Goal: Task Accomplishment & Management: Manage account settings

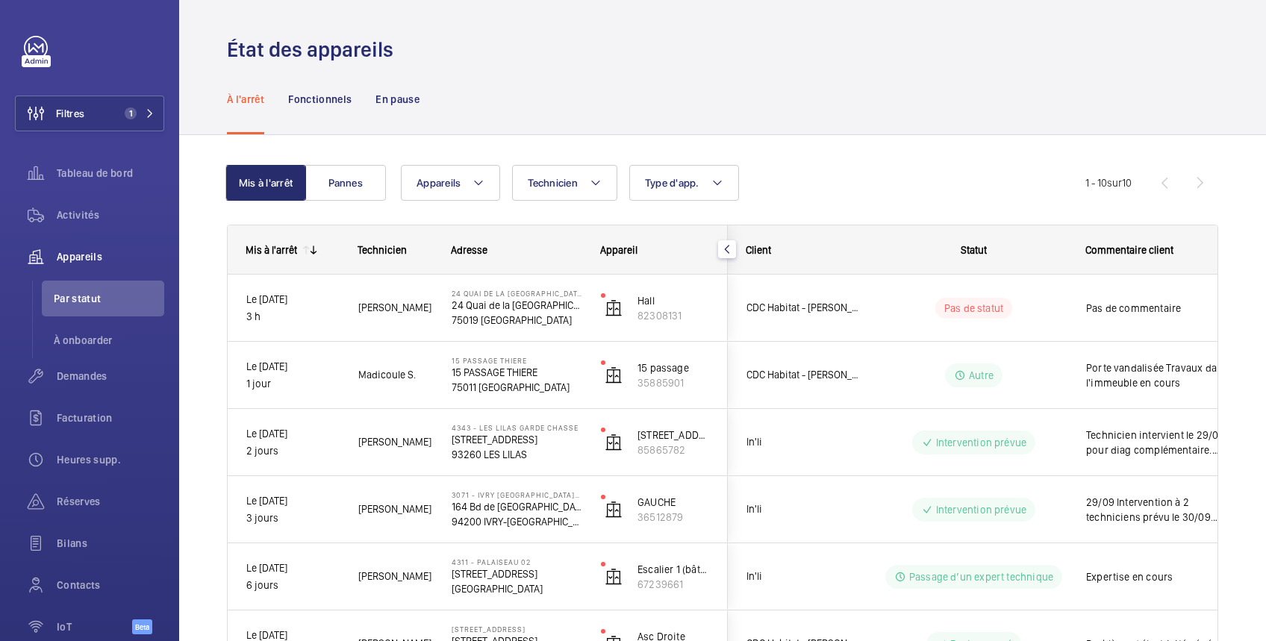
scroll to position [277, 0]
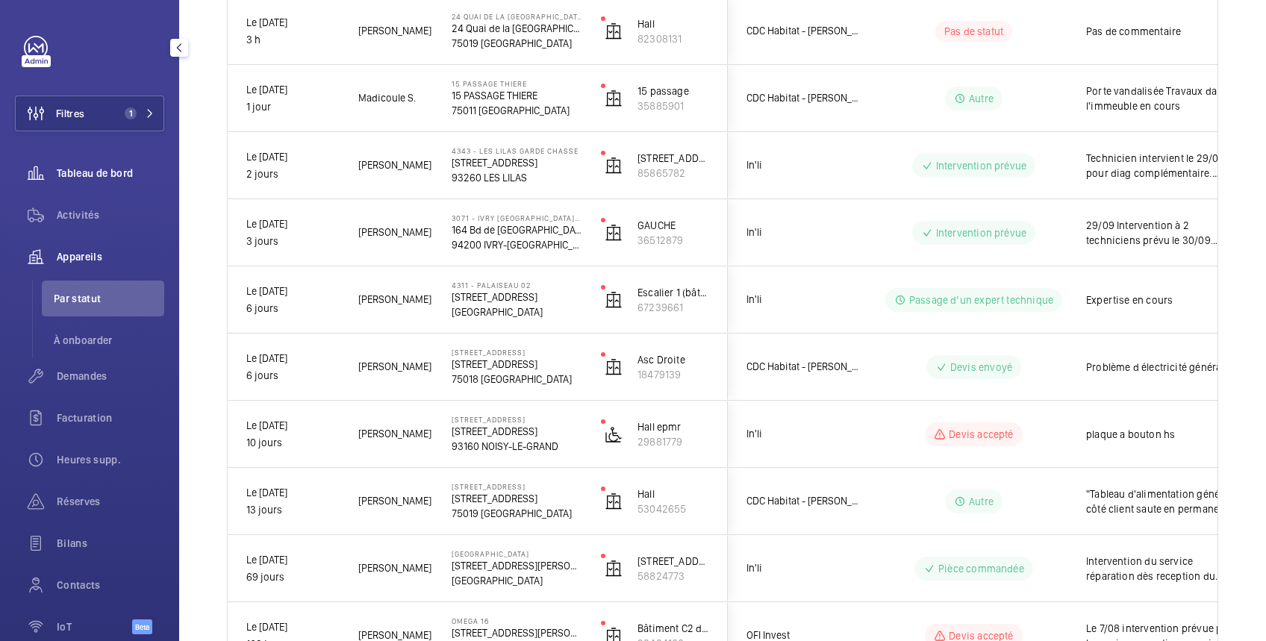
click at [104, 174] on span "Tableau de bord" at bounding box center [110, 173] width 107 height 15
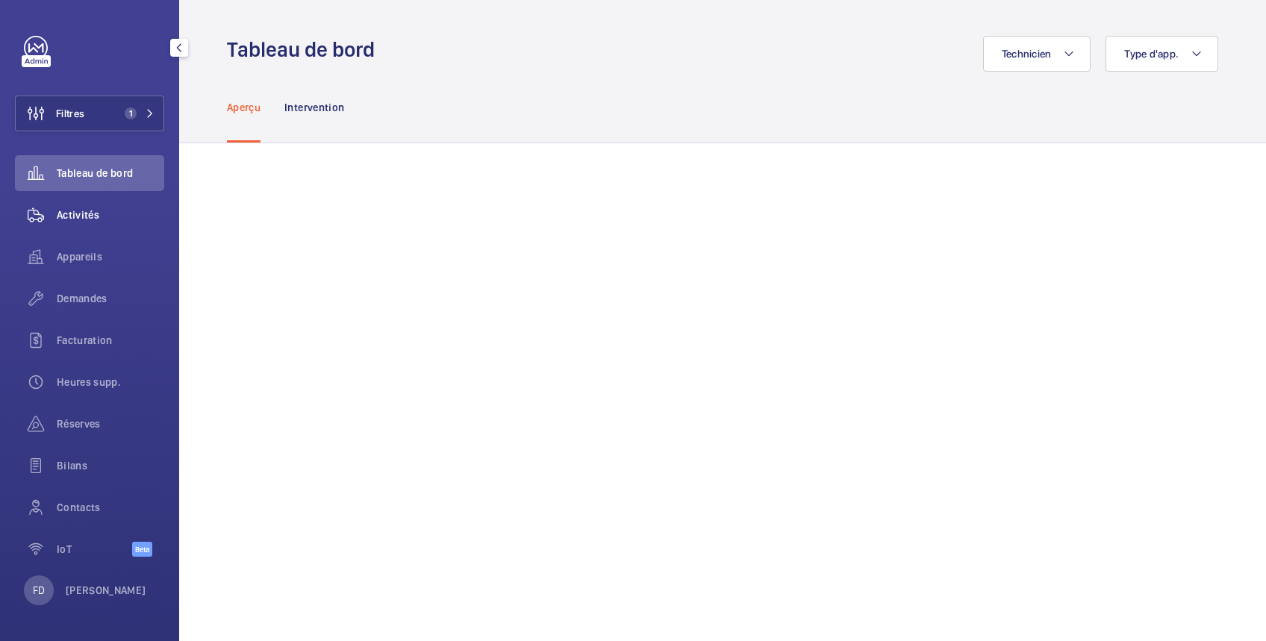
click at [96, 219] on span "Activités" at bounding box center [110, 214] width 107 height 15
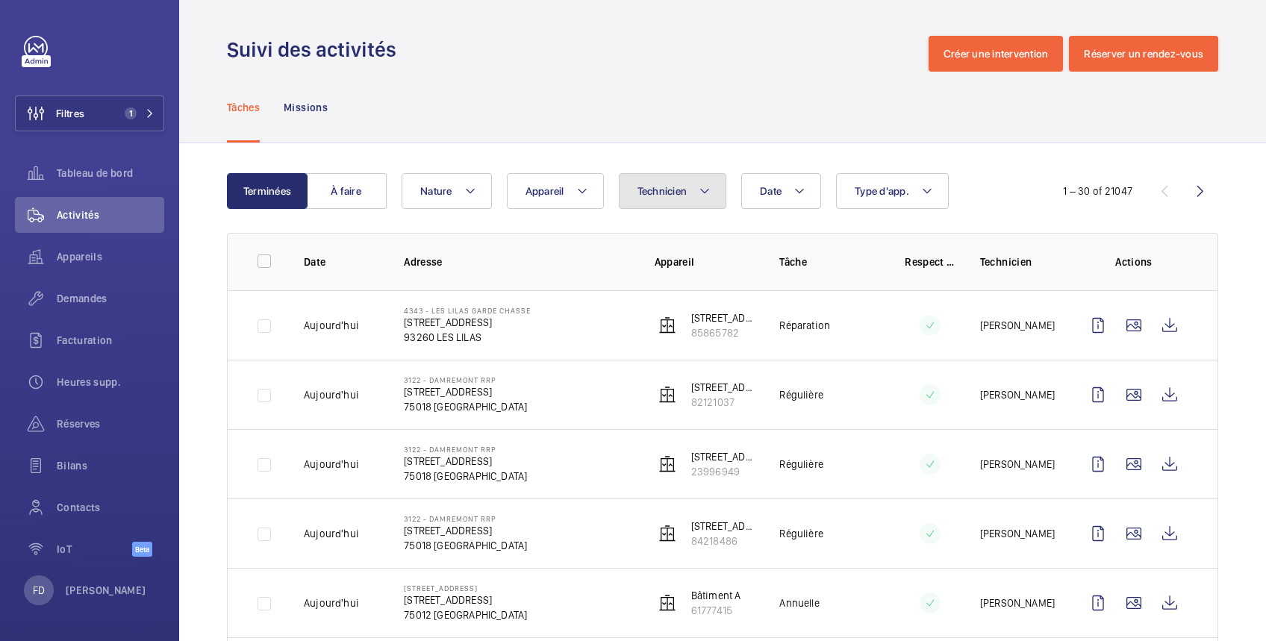
click at [693, 192] on button "Technicien" at bounding box center [673, 191] width 108 height 36
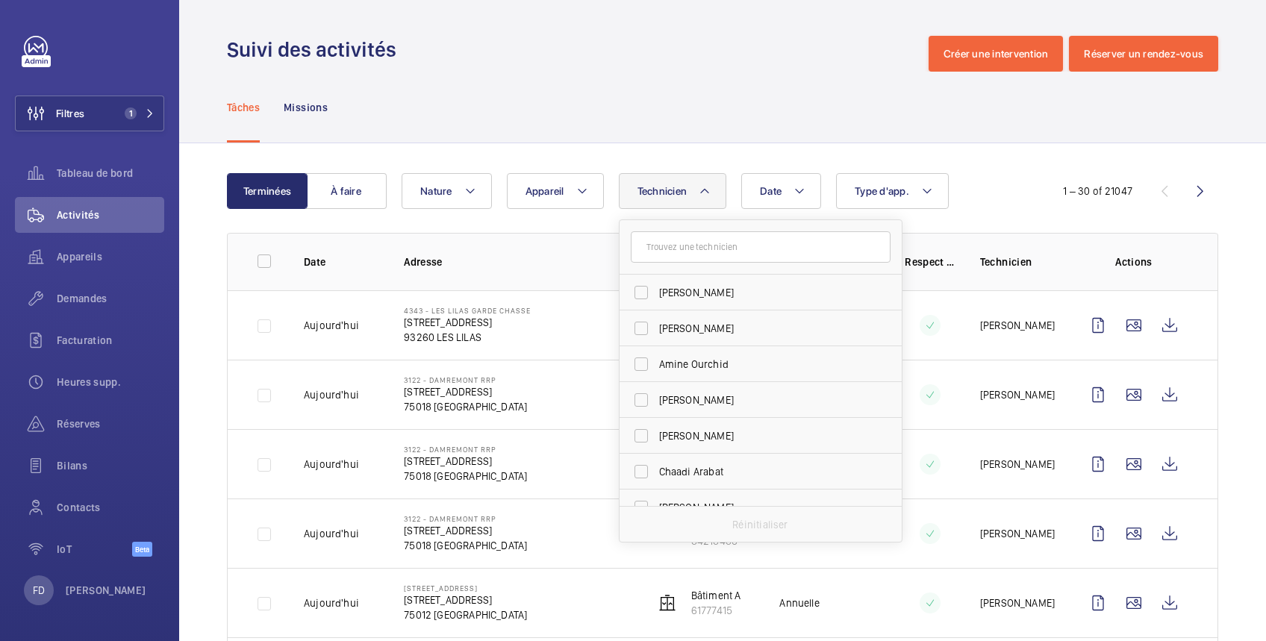
click at [688, 248] on input "text" at bounding box center [761, 246] width 260 height 31
type input "[DATE]"
click at [678, 294] on span "[DATE] ien Panchevre" at bounding box center [761, 292] width 205 height 15
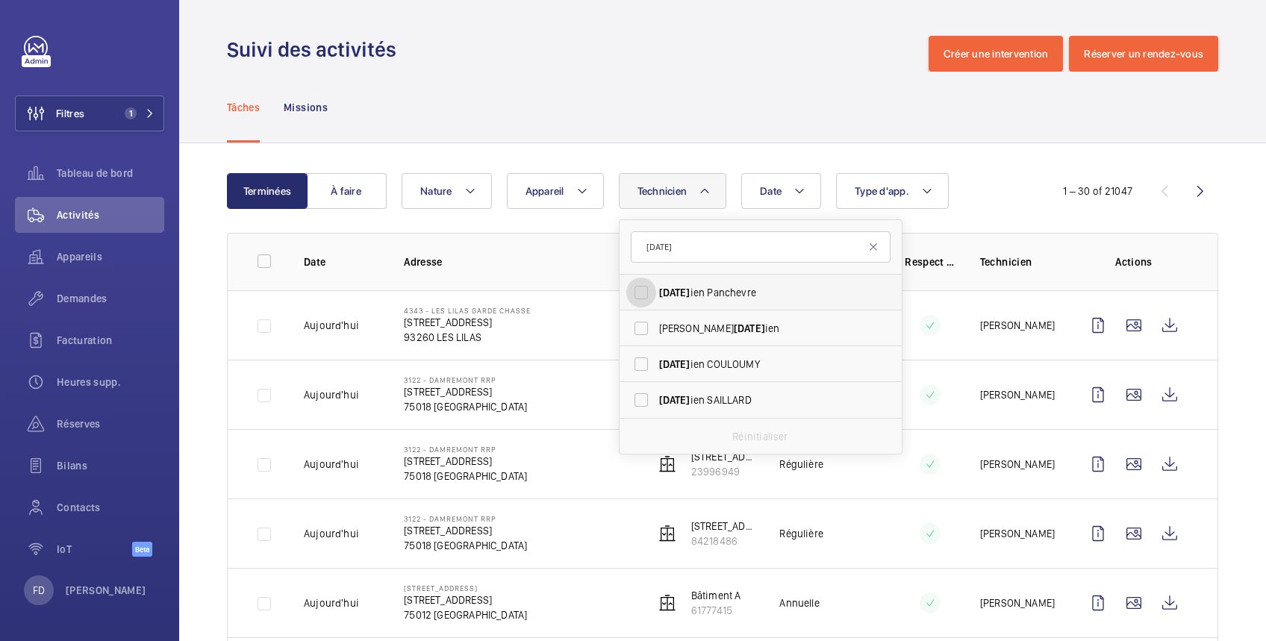
click at [656, 294] on input "[DATE] ien Panchevre" at bounding box center [641, 293] width 30 height 30
checkbox input "true"
click at [719, 99] on div "Tâches Missions" at bounding box center [722, 107] width 991 height 71
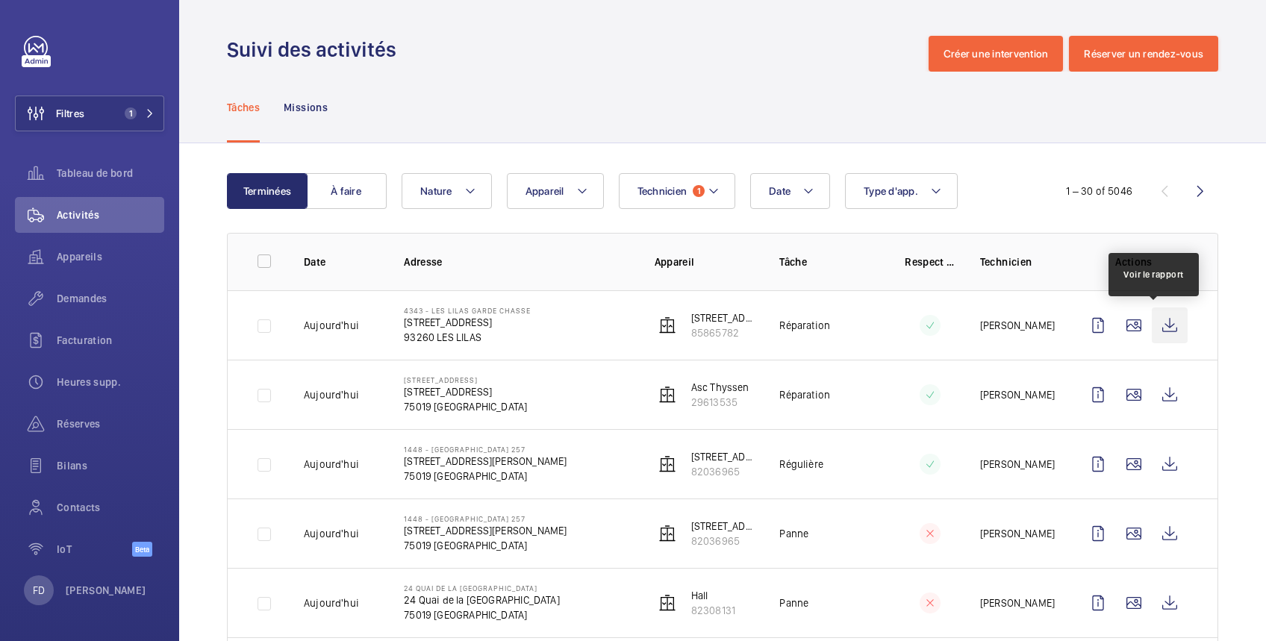
click at [1156, 328] on wm-front-icon-button at bounding box center [1169, 325] width 36 height 36
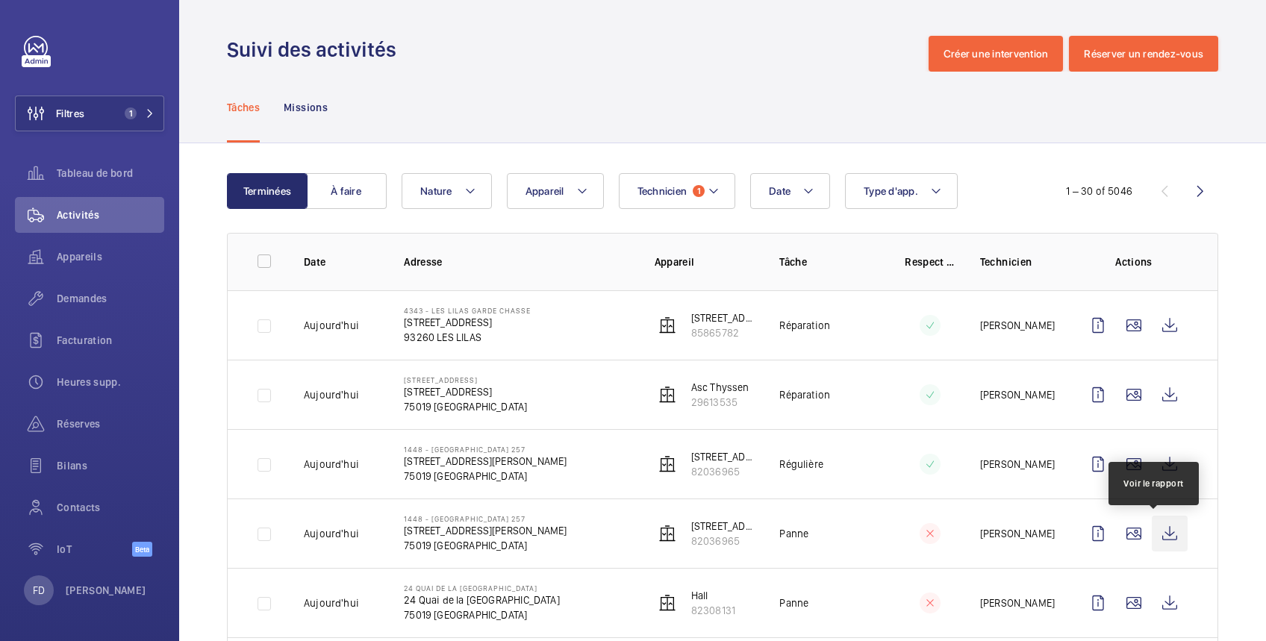
click at [1151, 537] on wm-front-icon-button at bounding box center [1169, 534] width 36 height 36
click at [106, 298] on span "Demandes" at bounding box center [110, 298] width 107 height 15
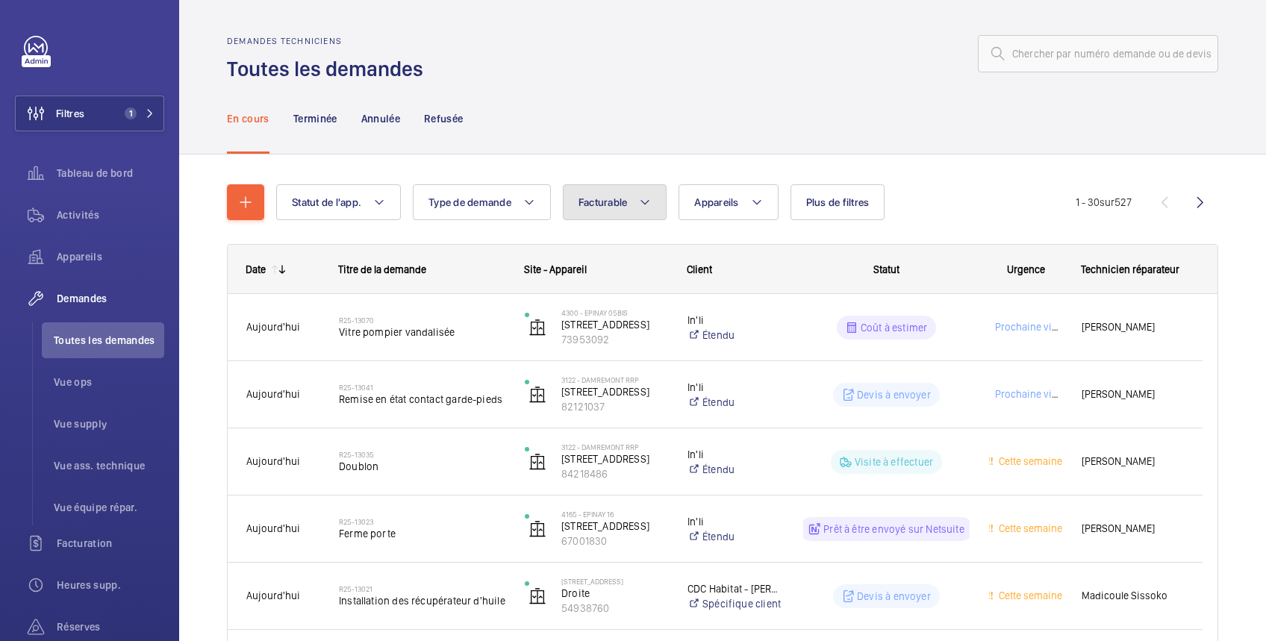
click at [604, 207] on span "Facturable" at bounding box center [602, 202] width 49 height 12
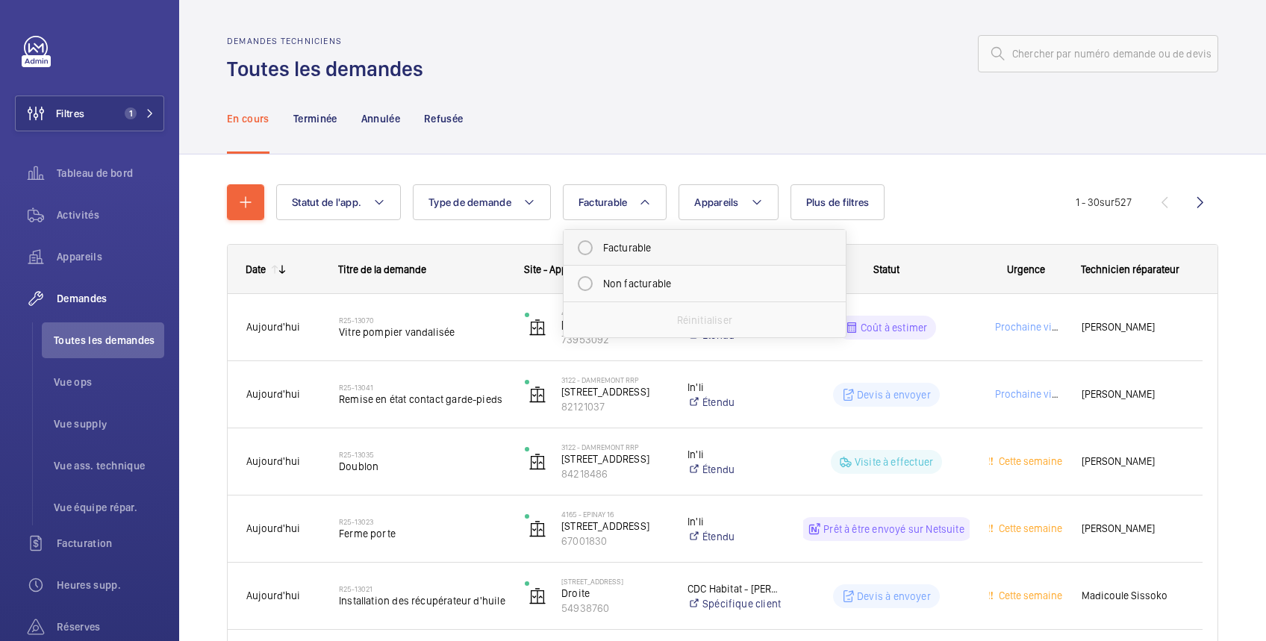
click at [605, 247] on mat-radio-button "Facturable" at bounding box center [704, 248] width 269 height 30
radio input "true"
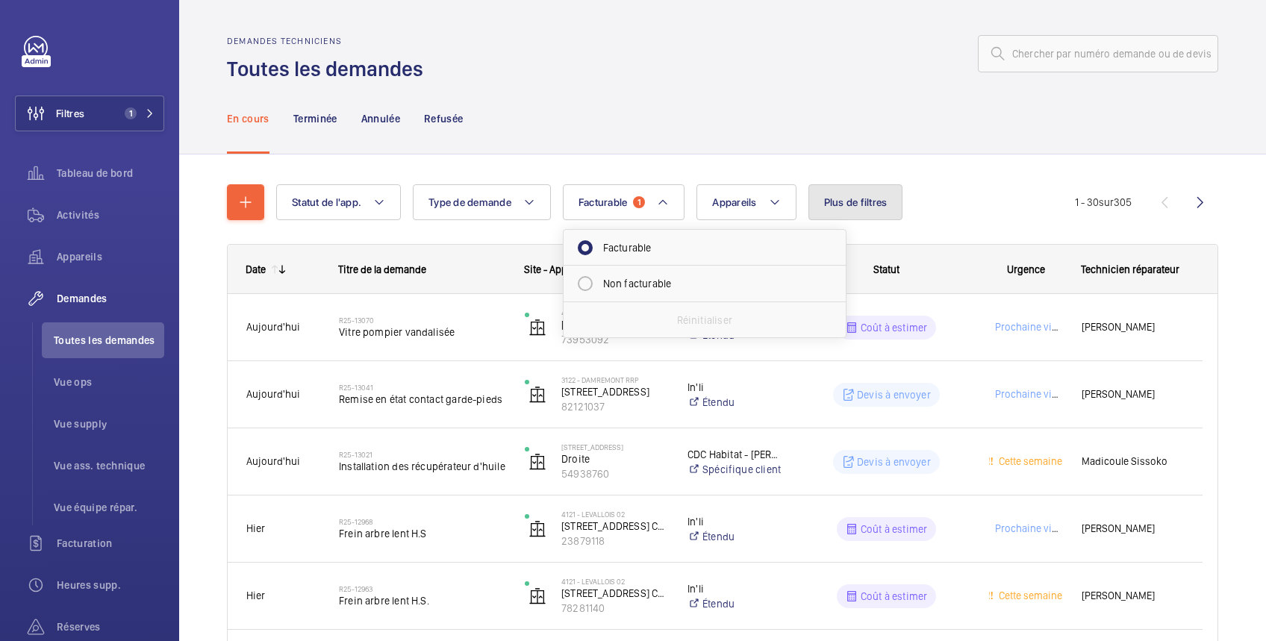
click at [848, 199] on span "Plus de filtres" at bounding box center [855, 202] width 63 height 12
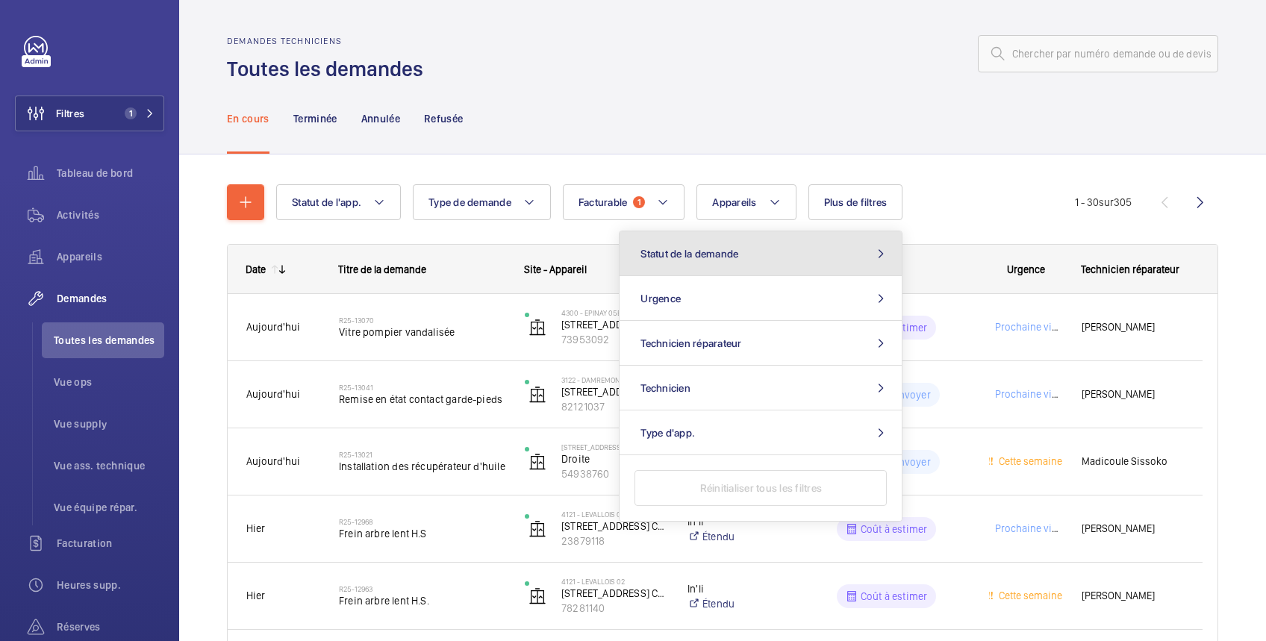
click at [799, 255] on button "Statut de la demande" at bounding box center [760, 253] width 282 height 45
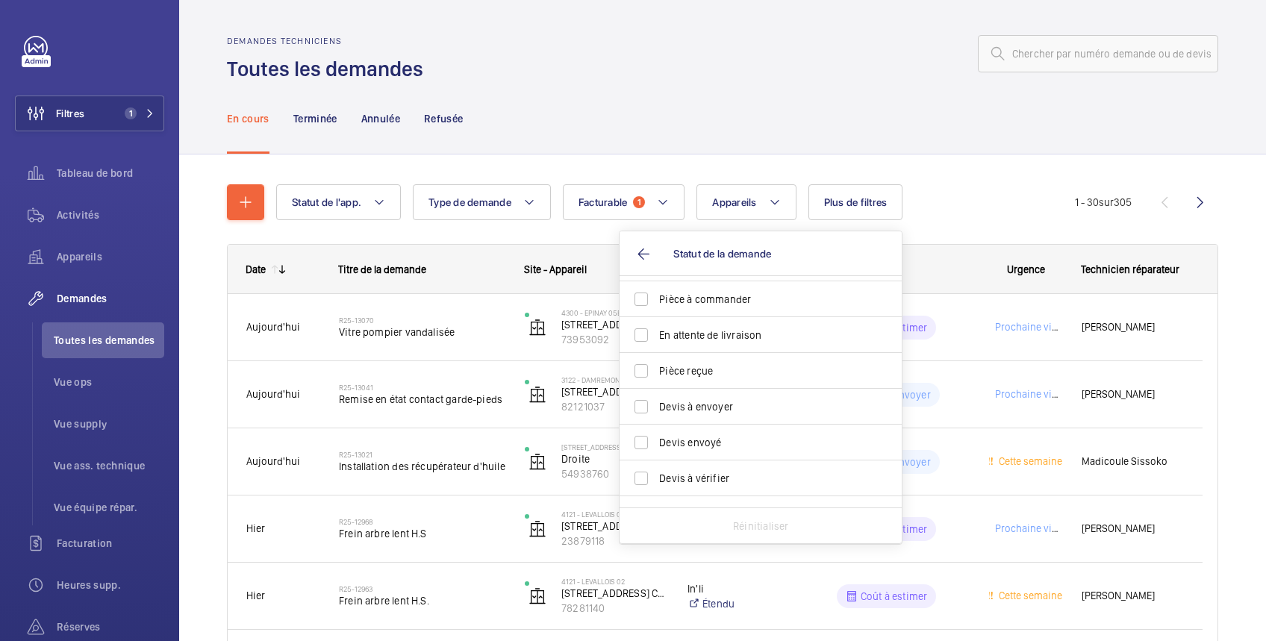
scroll to position [140, 0]
click at [716, 400] on span "Devis à envoyer" at bounding box center [761, 404] width 205 height 15
click at [656, 400] on input "Devis à envoyer" at bounding box center [641, 405] width 30 height 30
checkbox input "true"
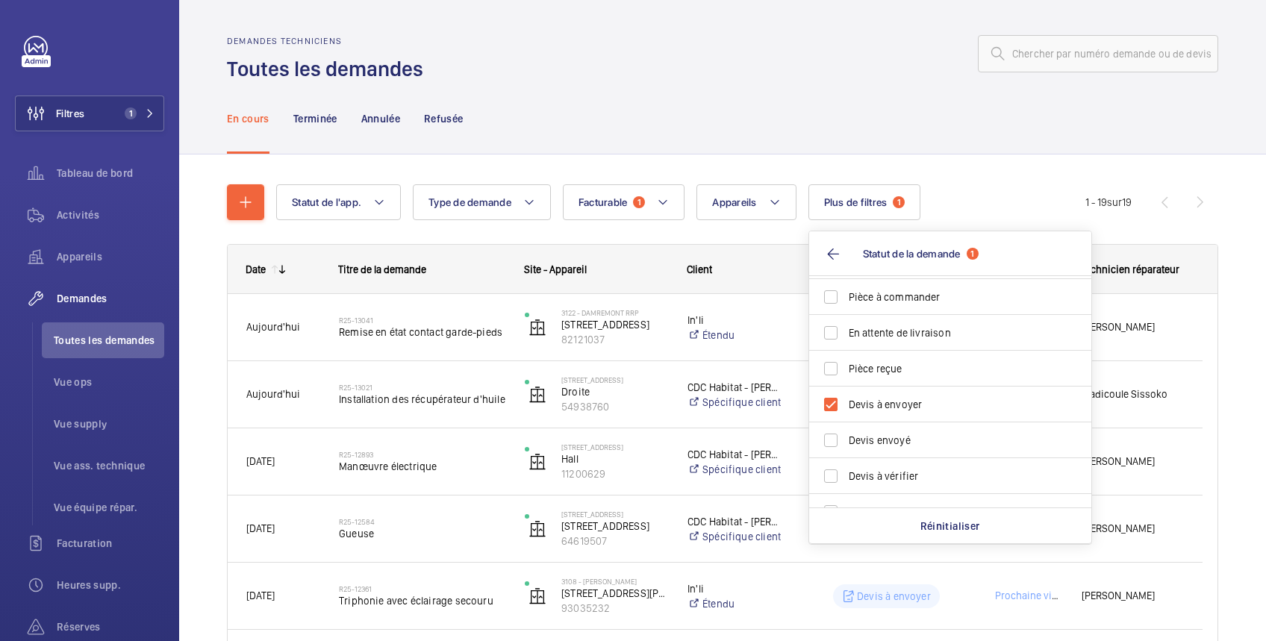
click at [752, 151] on div "En cours Terminée Annulée Refusée" at bounding box center [722, 118] width 991 height 71
